Goal: Task Accomplishment & Management: Manage account settings

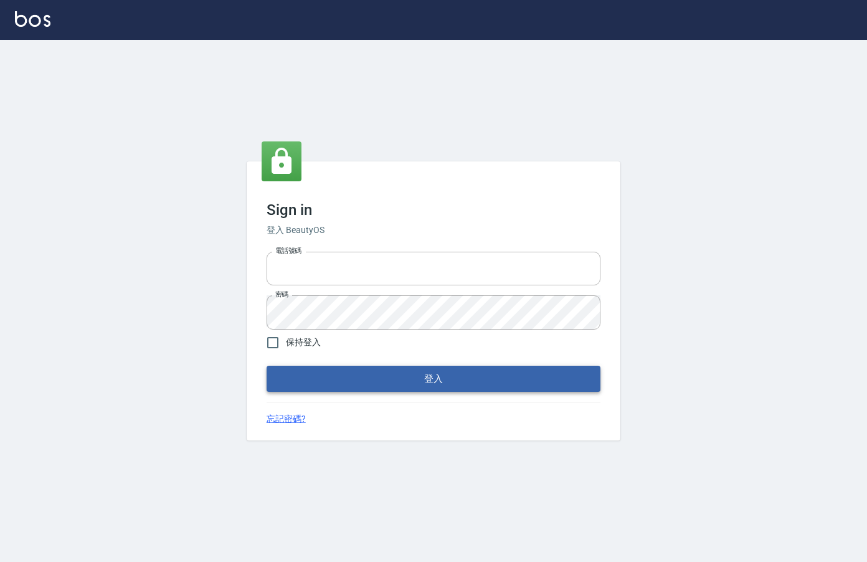
type input "0912850395"
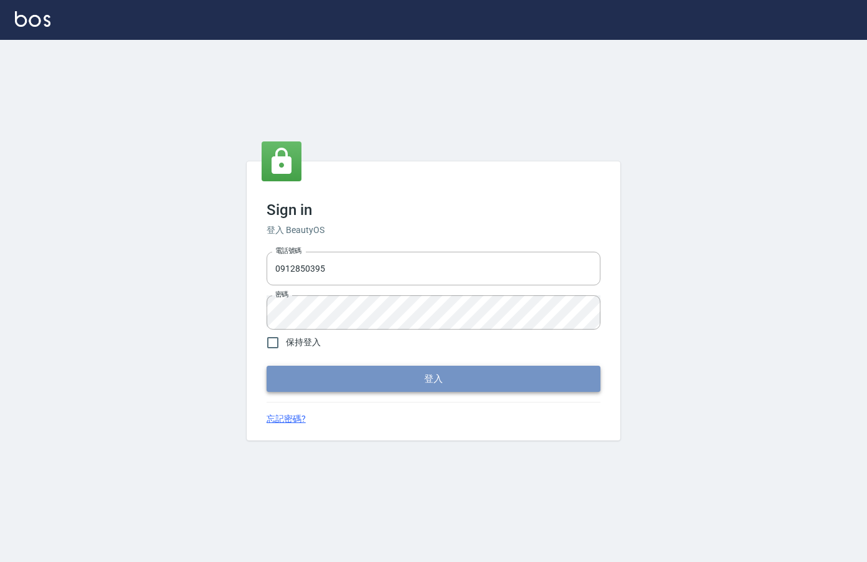
drag, startPoint x: 355, startPoint y: 380, endPoint x: 339, endPoint y: 370, distance: 19.3
click at [355, 377] on button "登入" at bounding box center [434, 379] width 334 height 26
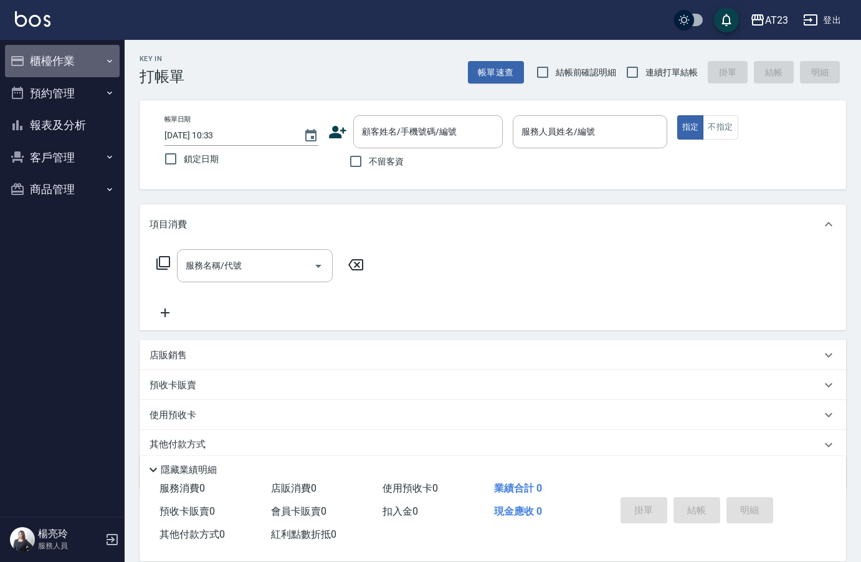
click at [60, 67] on button "櫃檯作業" at bounding box center [62, 61] width 115 height 32
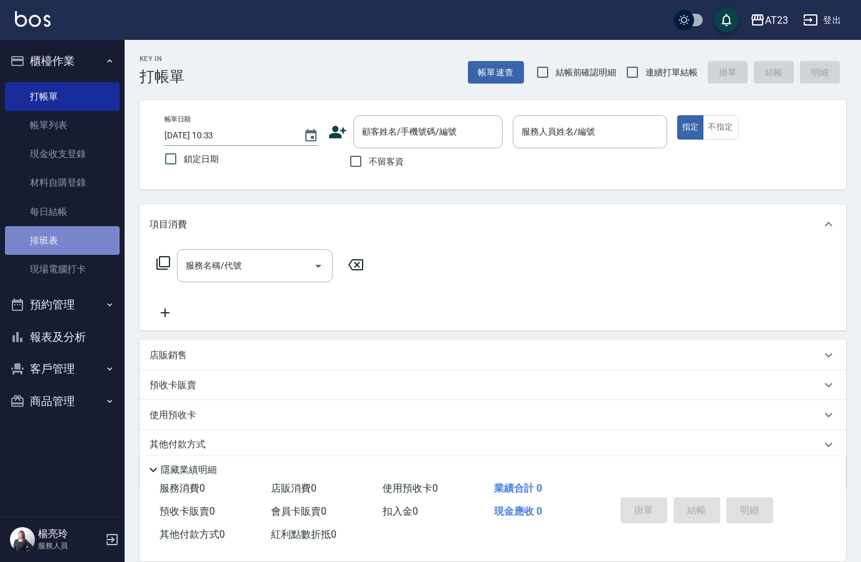
click at [60, 246] on link "排班表" at bounding box center [62, 240] width 115 height 29
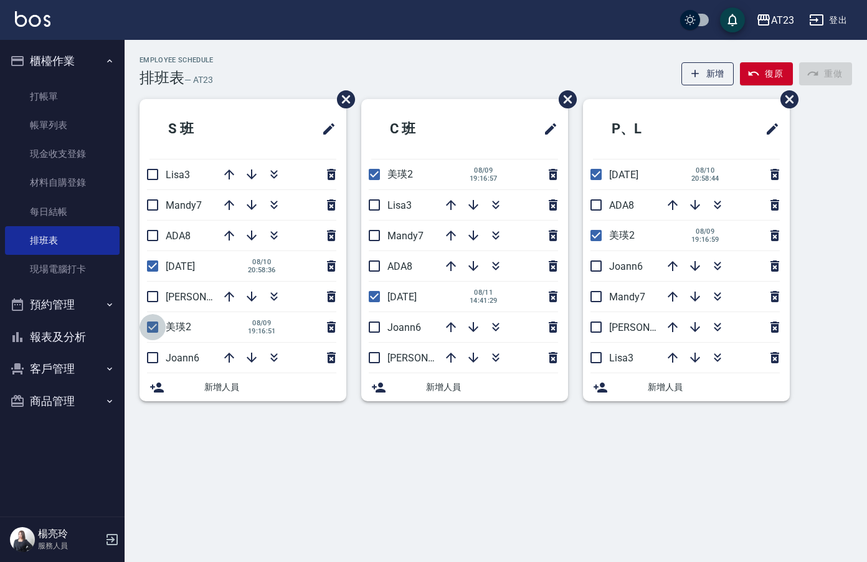
drag, startPoint x: 155, startPoint y: 329, endPoint x: 163, endPoint y: 313, distance: 18.1
click at [154, 329] on input "checkbox" at bounding box center [152, 327] width 26 height 26
checkbox input "false"
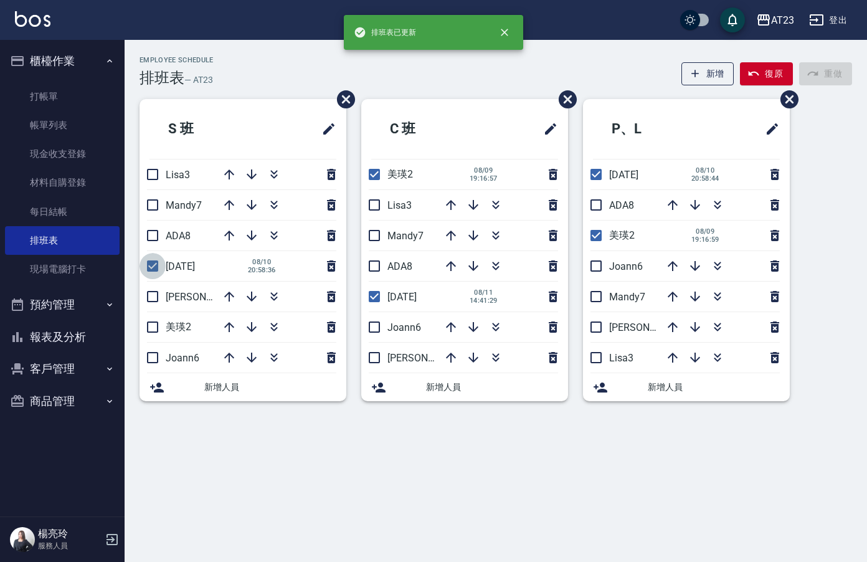
drag, startPoint x: 150, startPoint y: 271, endPoint x: 157, endPoint y: 305, distance: 34.3
click at [151, 273] on input "checkbox" at bounding box center [152, 266] width 26 height 26
checkbox input "false"
drag, startPoint x: 158, startPoint y: 360, endPoint x: 222, endPoint y: 359, distance: 64.8
click at [159, 361] on input "checkbox" at bounding box center [152, 357] width 26 height 26
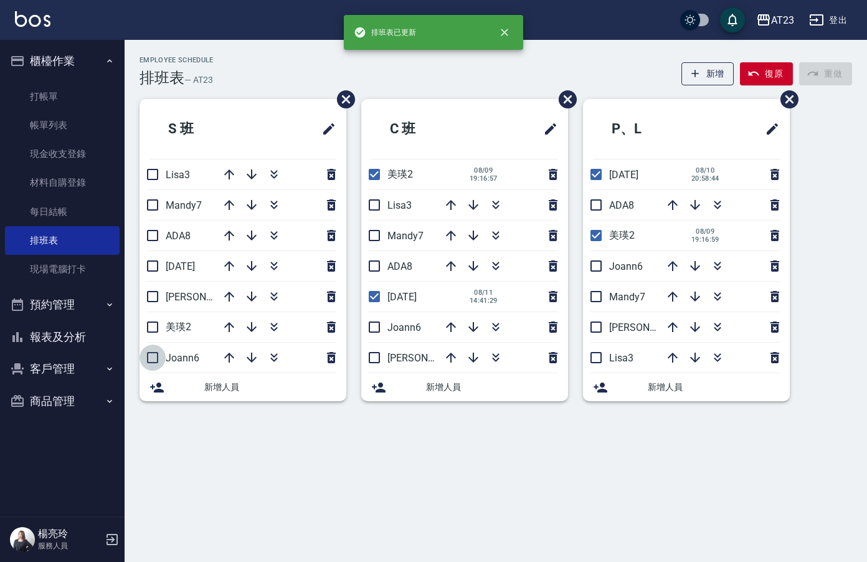
checkbox input "true"
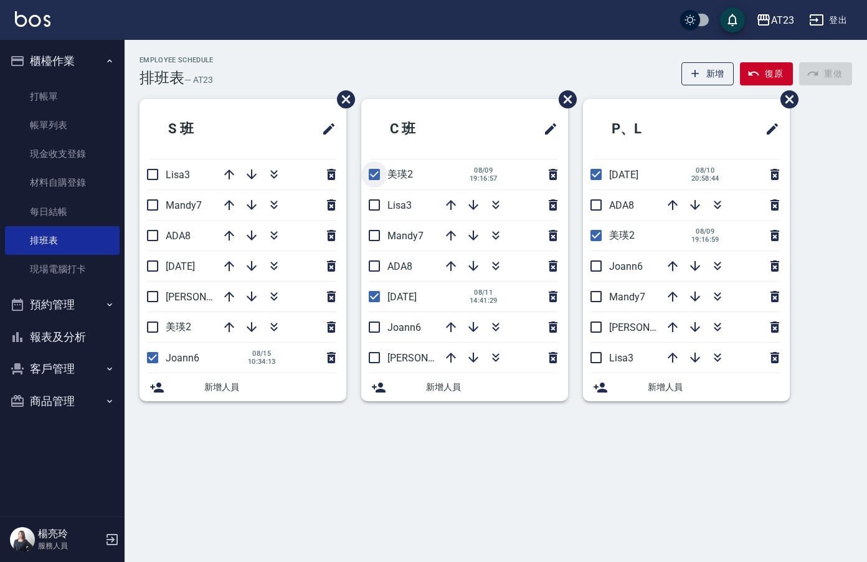
click at [376, 176] on input "checkbox" at bounding box center [374, 174] width 26 height 26
checkbox input "false"
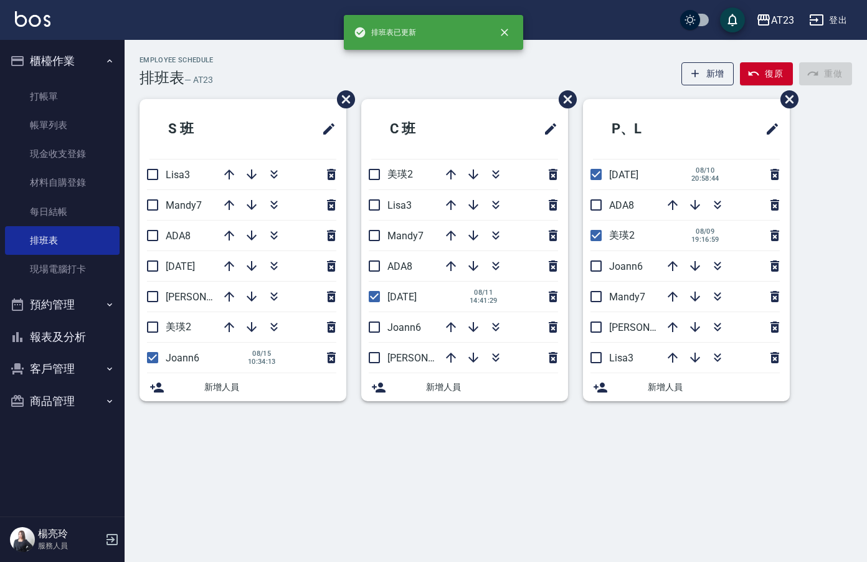
drag, startPoint x: 372, startPoint y: 292, endPoint x: 377, endPoint y: 286, distance: 8.0
click at [372, 292] on input "checkbox" at bounding box center [374, 296] width 26 height 26
checkbox input "false"
drag, startPoint x: 377, startPoint y: 331, endPoint x: 551, endPoint y: 268, distance: 184.8
click at [378, 331] on input "checkbox" at bounding box center [374, 327] width 26 height 26
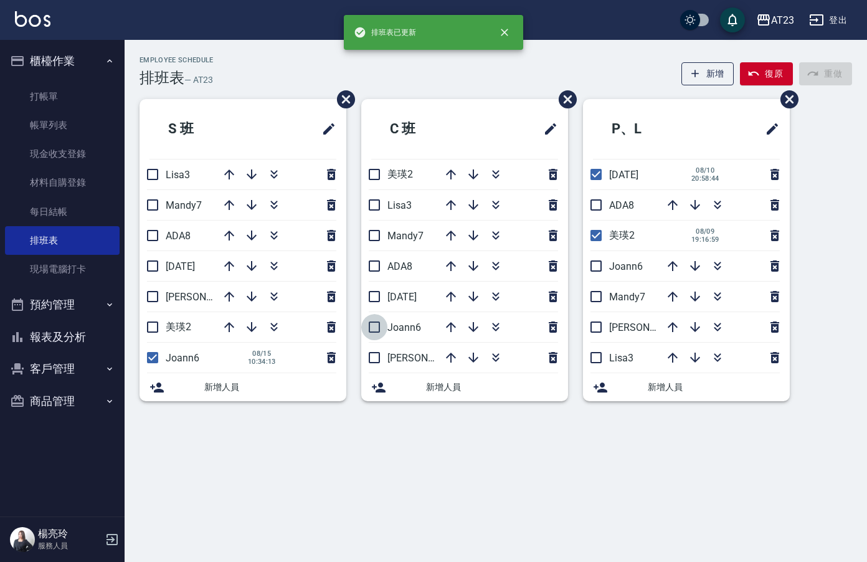
checkbox input "true"
drag, startPoint x: 599, startPoint y: 177, endPoint x: 592, endPoint y: 206, distance: 29.6
click at [598, 178] on input "checkbox" at bounding box center [596, 174] width 26 height 26
checkbox input "false"
drag, startPoint x: 600, startPoint y: 235, endPoint x: 601, endPoint y: 253, distance: 17.4
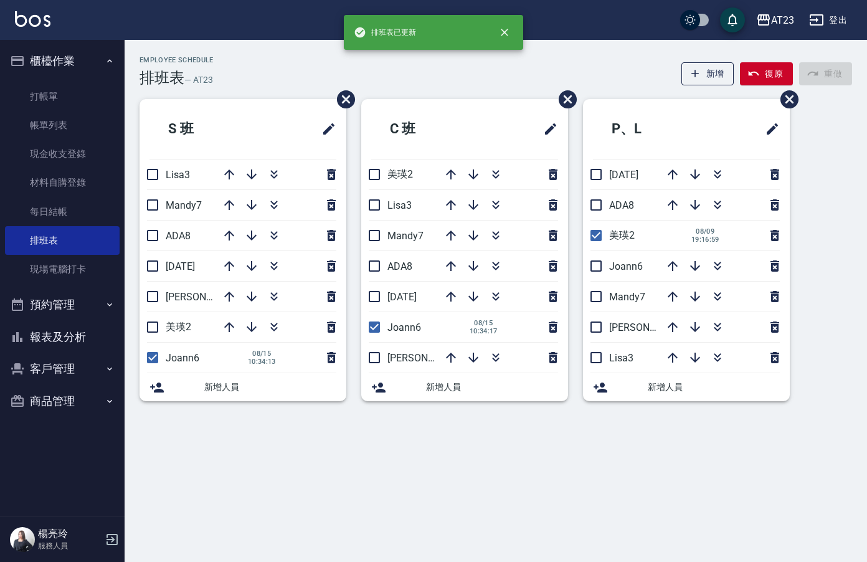
click at [600, 236] on input "checkbox" at bounding box center [596, 235] width 26 height 26
checkbox input "false"
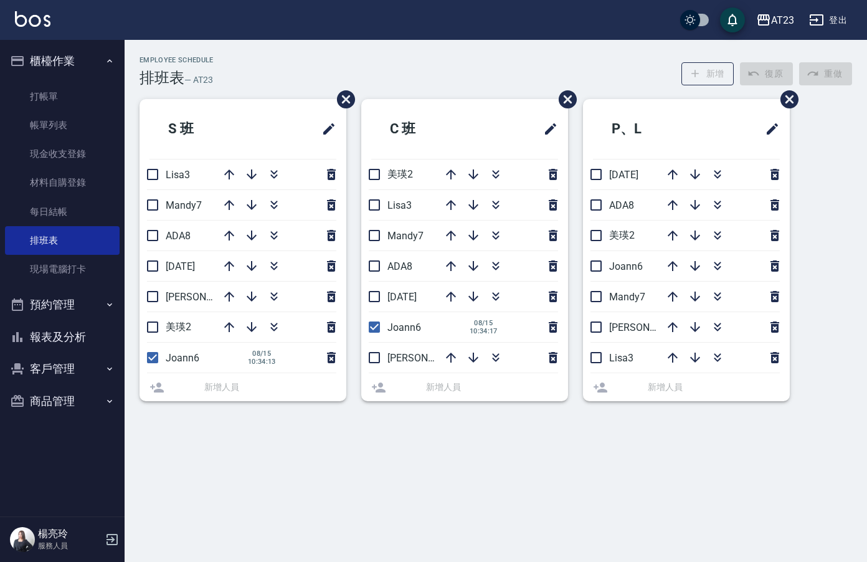
click at [597, 270] on li "Joann6" at bounding box center [686, 266] width 207 height 30
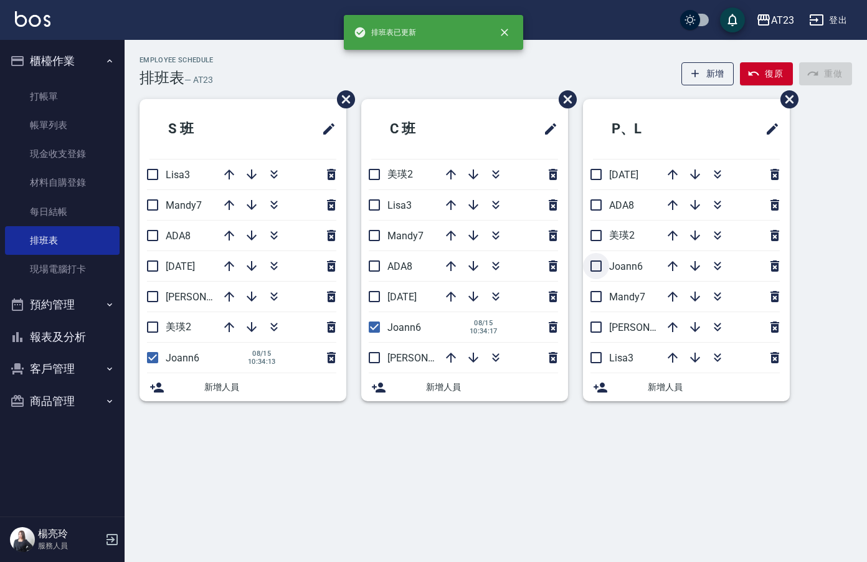
click at [591, 268] on input "checkbox" at bounding box center [596, 266] width 26 height 26
checkbox input "true"
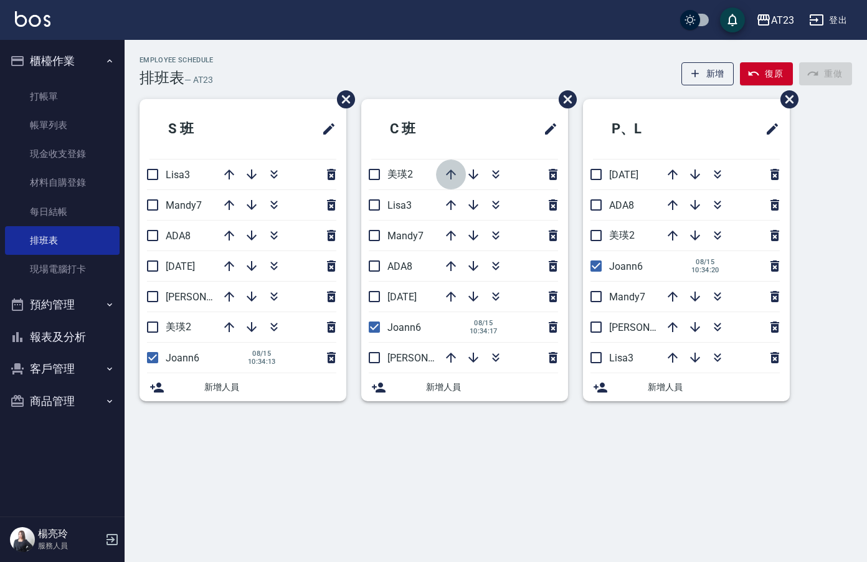
click at [451, 174] on icon "button" at bounding box center [451, 174] width 10 height 10
click at [499, 176] on icon "button" at bounding box center [495, 174] width 15 height 15
